Goal: Task Accomplishment & Management: Use online tool/utility

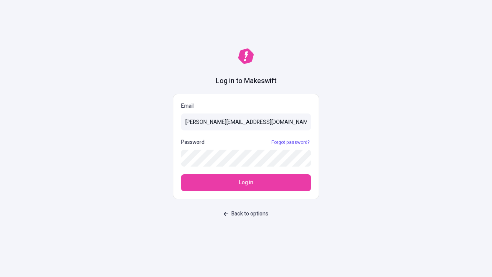
type input "[PERSON_NAME][EMAIL_ADDRESS][DOMAIN_NAME]"
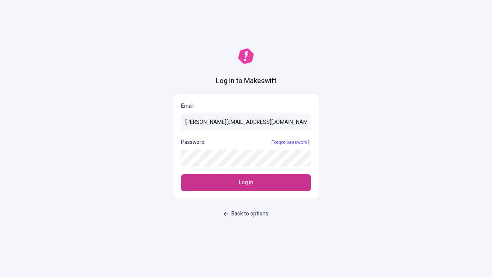
click at [246, 183] on span "Log in" at bounding box center [246, 182] width 14 height 8
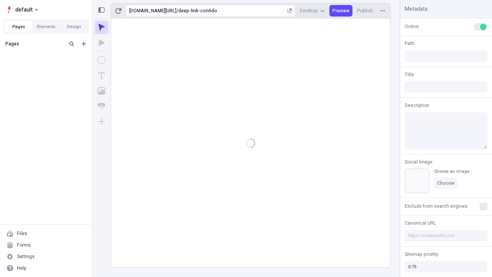
type input "/deep-link-confido"
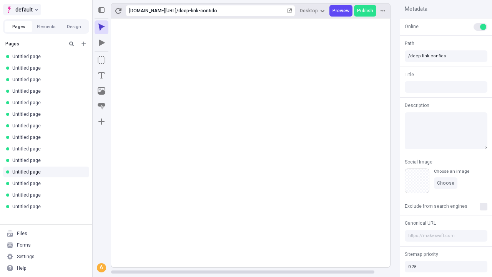
click at [22, 10] on span "default" at bounding box center [23, 9] width 17 height 9
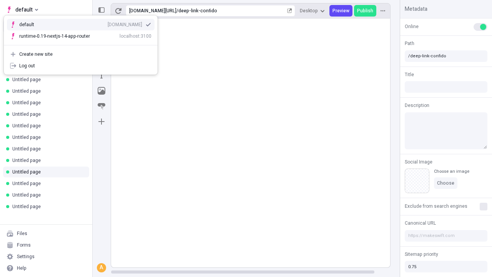
click at [108, 23] on div "[DOMAIN_NAME]" at bounding box center [125, 25] width 35 height 6
click at [84, 44] on icon "Add new" at bounding box center [84, 44] width 5 height 5
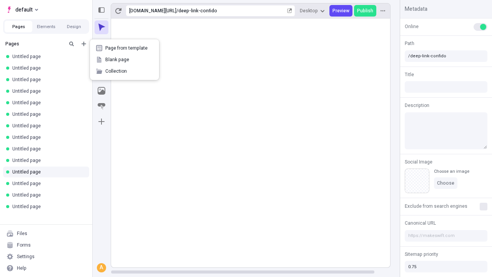
click at [125, 60] on span "Blank page" at bounding box center [129, 60] width 48 height 6
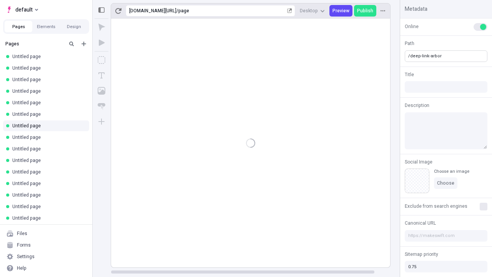
type input "/deep-link-arbor"
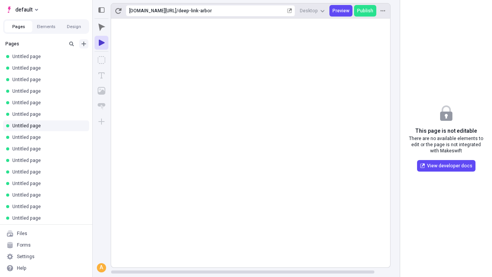
click at [84, 44] on icon "Add new" at bounding box center [84, 44] width 5 height 5
click at [125, 60] on span "Blank page" at bounding box center [129, 60] width 48 height 6
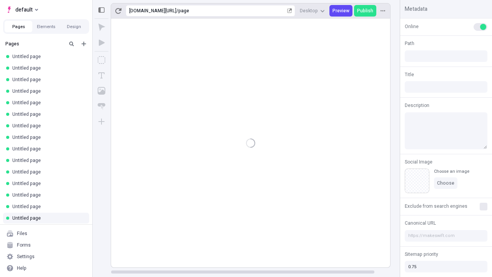
type input "/page"
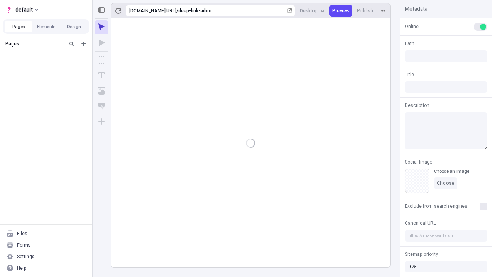
type input "/deep-link-arbor"
